Goal: Use online tool/utility: Utilize a website feature to perform a specific function

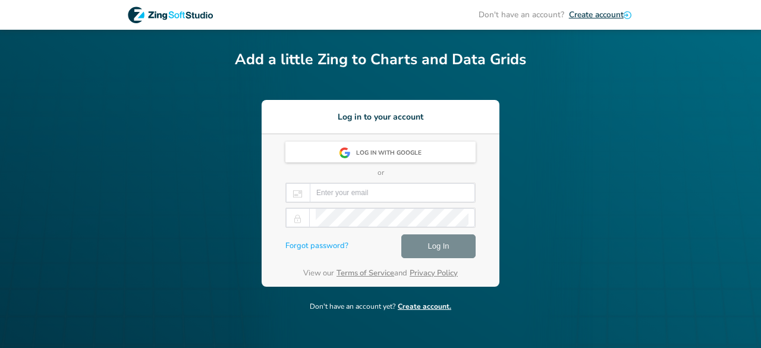
click at [365, 75] on div "Add a little Zing to Charts and Data Grids Log in to your account Log in with G…" at bounding box center [380, 168] width 291 height 238
click at [557, 84] on div "Don't have an account? Create account Add a little Zing to Charts and Data Grid…" at bounding box center [380, 177] width 761 height 354
click at [373, 153] on div "Log in with Google" at bounding box center [392, 153] width 72 height 21
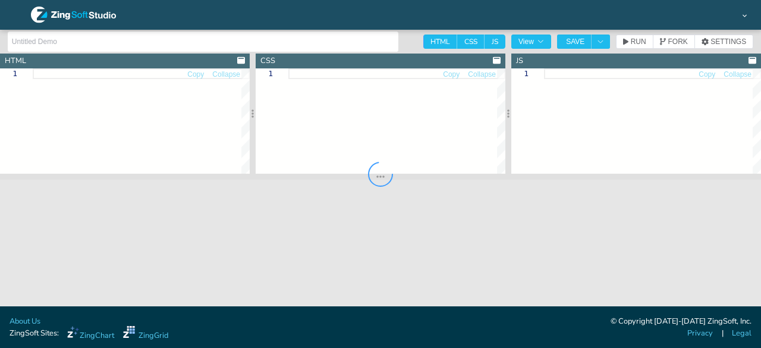
type input "Bar"
type textarea "<!DOCTYPE html> <html> <head> <meta charset="utf-8"> <title>ZingSoft Demo</titl…"
type textarea "html, body { margin: 0; padding: 0; width: 100%; height: 100%; } #myChart { min…"
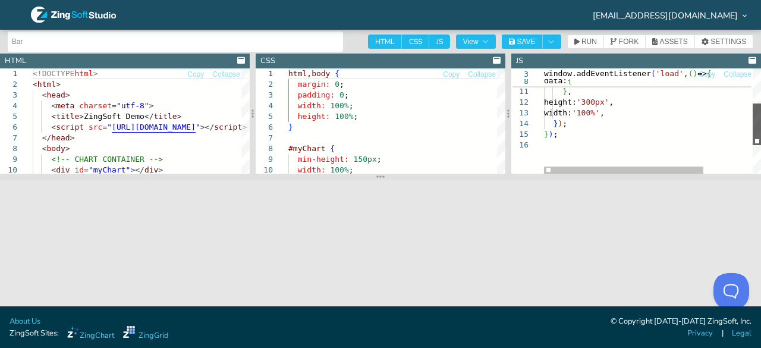
click at [758, 128] on div at bounding box center [756, 124] width 8 height 42
click at [582, 128] on div "type: 'bar' , series: [ { values: [ 4 , 5 , 3 , 6 , 2 ] } ] } , height: '300px'…" at bounding box center [686, 112] width 284 height 266
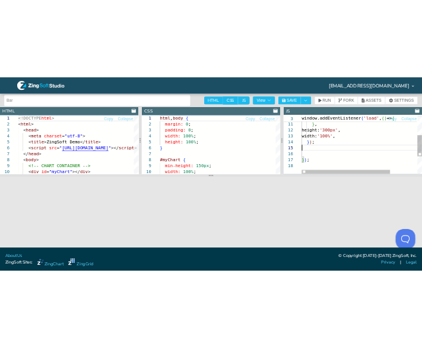
scroll to position [54, 0]
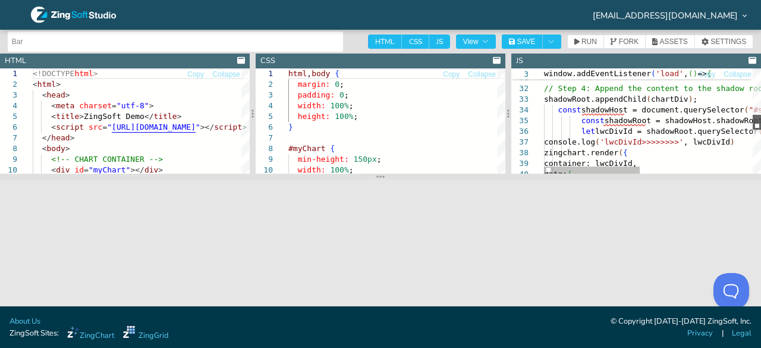
click at [760, 118] on div at bounding box center [756, 122] width 8 height 15
click at [584, 166] on div at bounding box center [592, 169] width 96 height 7
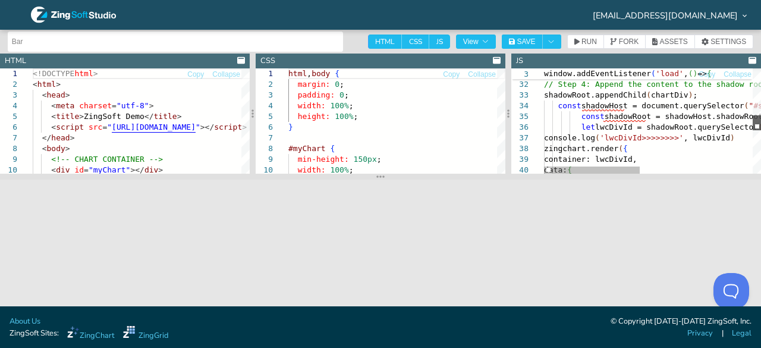
click at [760, 125] on div at bounding box center [756, 122] width 8 height 15
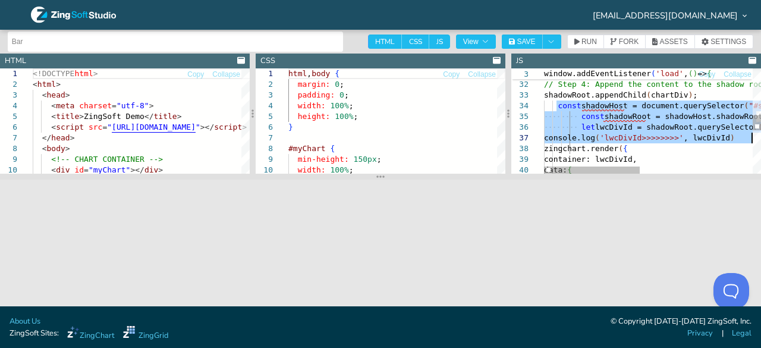
drag, startPoint x: 556, startPoint y: 108, endPoint x: 757, endPoint y: 142, distance: 203.7
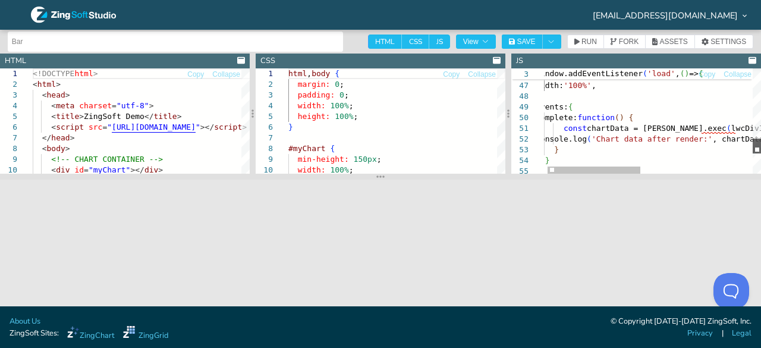
click at [760, 147] on div at bounding box center [756, 145] width 8 height 15
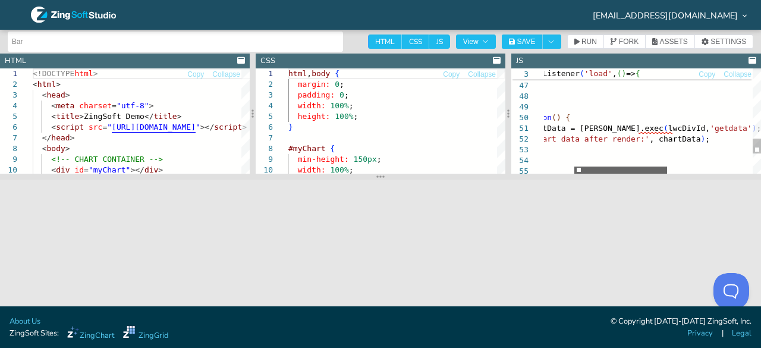
click at [657, 174] on div at bounding box center [620, 169] width 93 height 7
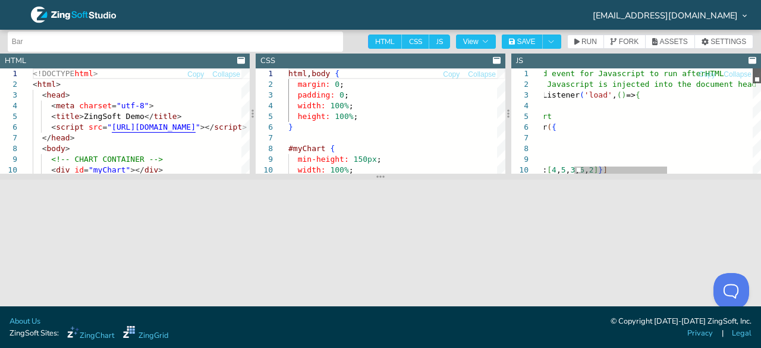
click at [757, 68] on div at bounding box center [756, 75] width 8 height 15
type textarea "const chartData = zingchart.exec('lwcDivId', 'getdata'); console.log('Chart dat…"
click at [583, 42] on span "RUN" at bounding box center [588, 41] width 15 height 7
click at [524, 41] on span "SAVE" at bounding box center [525, 41] width 18 height 7
click at [229, 44] on input "Bar" at bounding box center [175, 41] width 327 height 19
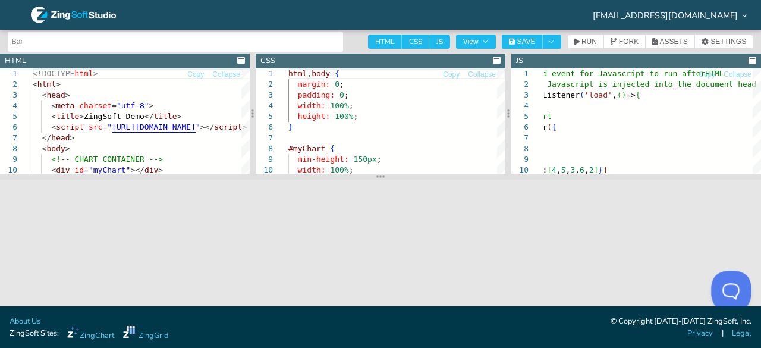
click at [727, 283] on button "Open Beacon popover" at bounding box center [729, 288] width 36 height 36
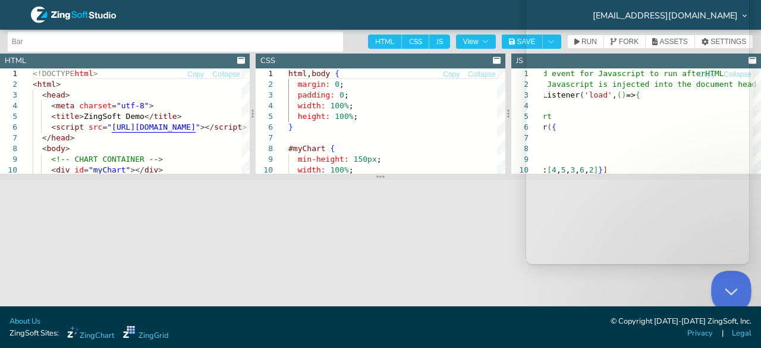
click at [717, 288] on button "Close Beacon popover" at bounding box center [729, 288] width 36 height 36
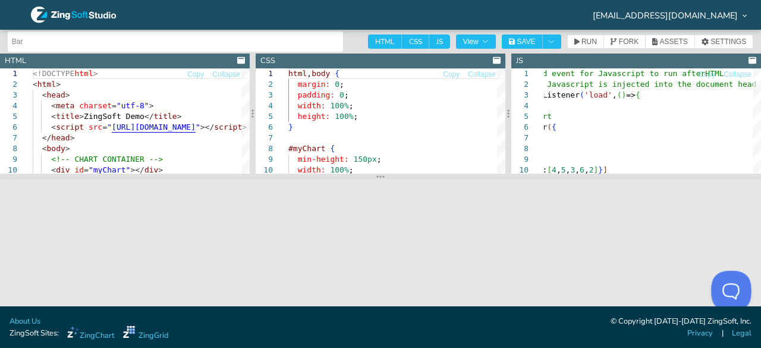
click at [724, 283] on button "Open Beacon popover" at bounding box center [729, 288] width 36 height 36
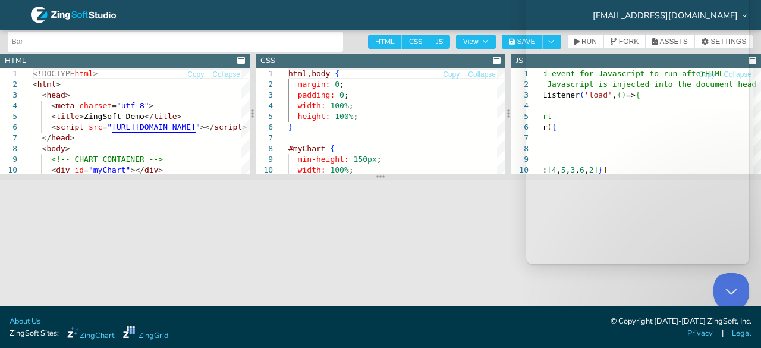
click at [578, 327] on footer "About Us ZingSoft Sites: ZingChart ZingGrid © Copyright 2009-2025 ZingSoft, Inc…" at bounding box center [380, 327] width 761 height 42
click at [727, 283] on button "Close Beacon popover" at bounding box center [729, 288] width 36 height 36
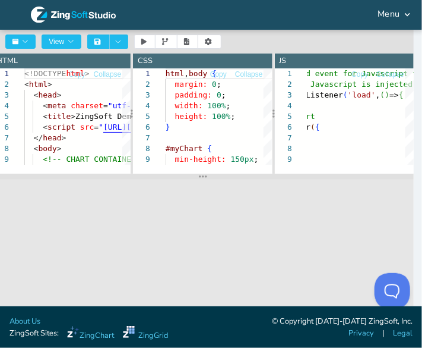
scroll to position [0, 0]
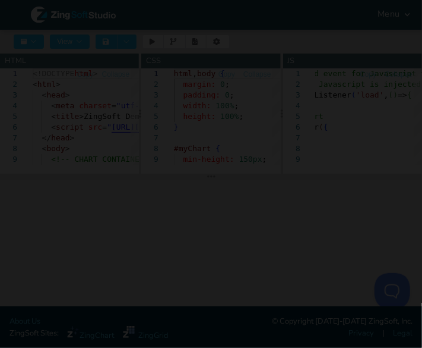
click at [321, 260] on div "Signup to Access" at bounding box center [211, 174] width 422 height 348
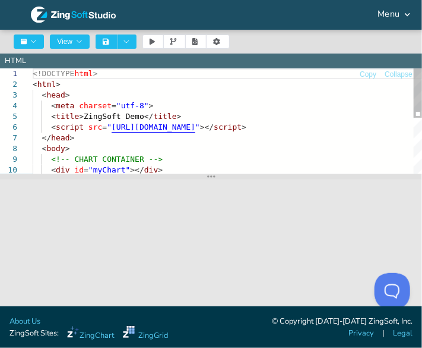
click at [284, 148] on div "<!DOCTYPE html > < html > < head > < meta charset = "utf-8" > < title > ZingSof…" at bounding box center [228, 179] width 390 height 223
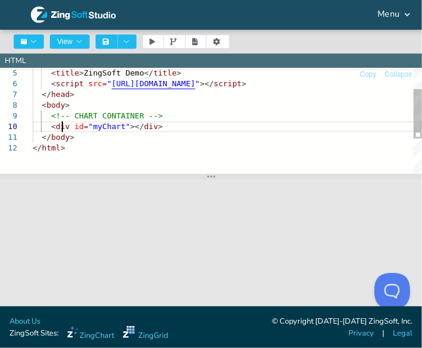
type textarea "</body> </html>"
